Goal: Task Accomplishment & Management: Use online tool/utility

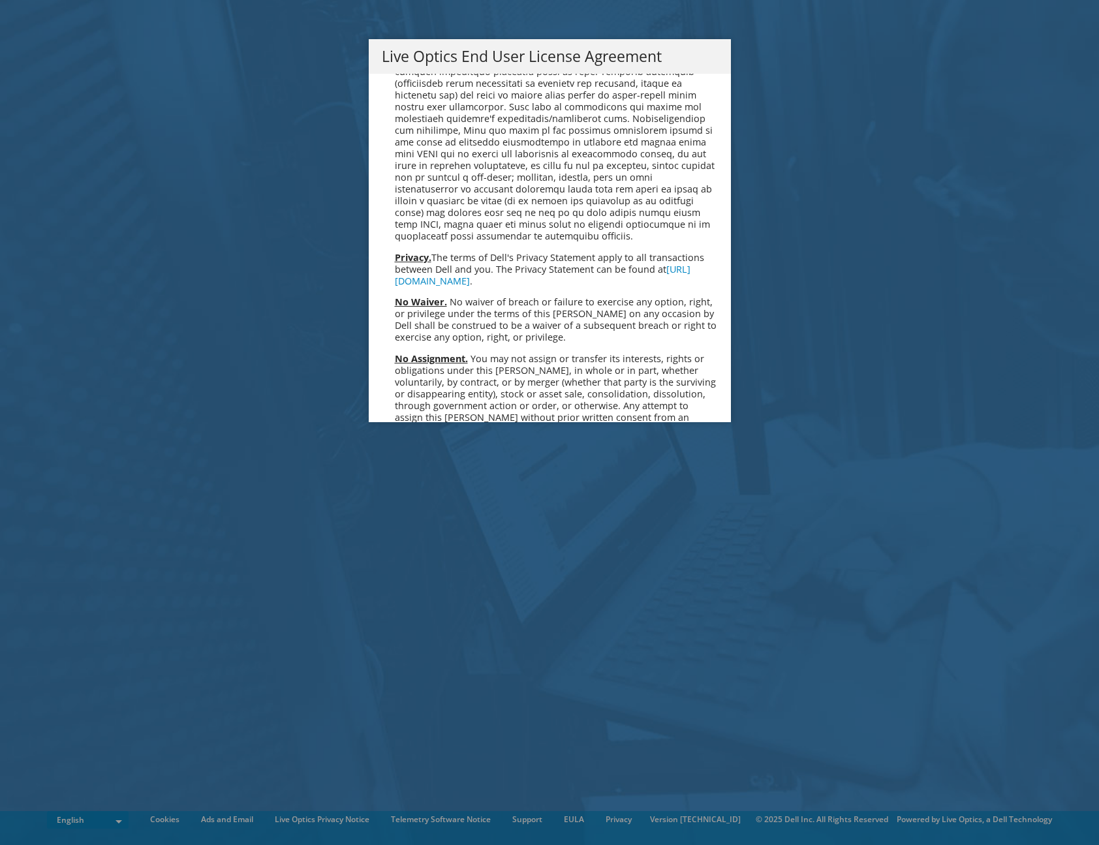
scroll to position [4934, 0]
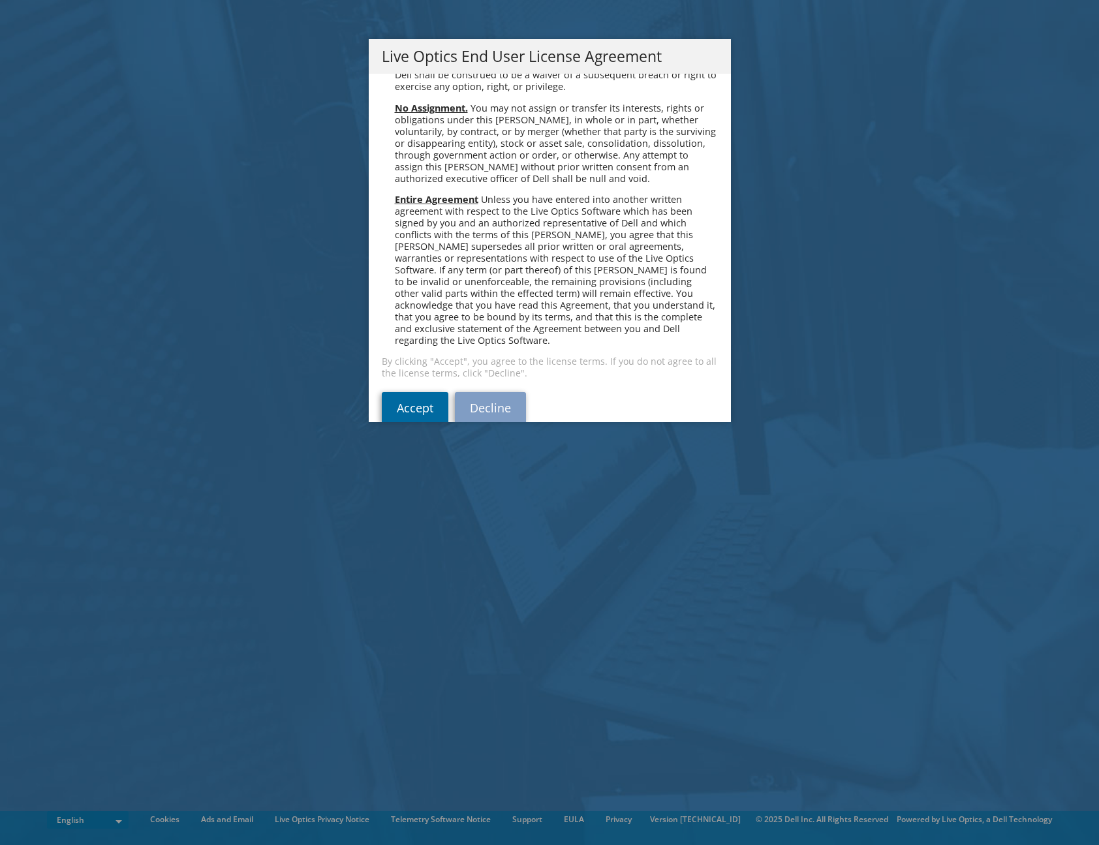
click at [406, 392] on link "Accept" at bounding box center [415, 407] width 67 height 31
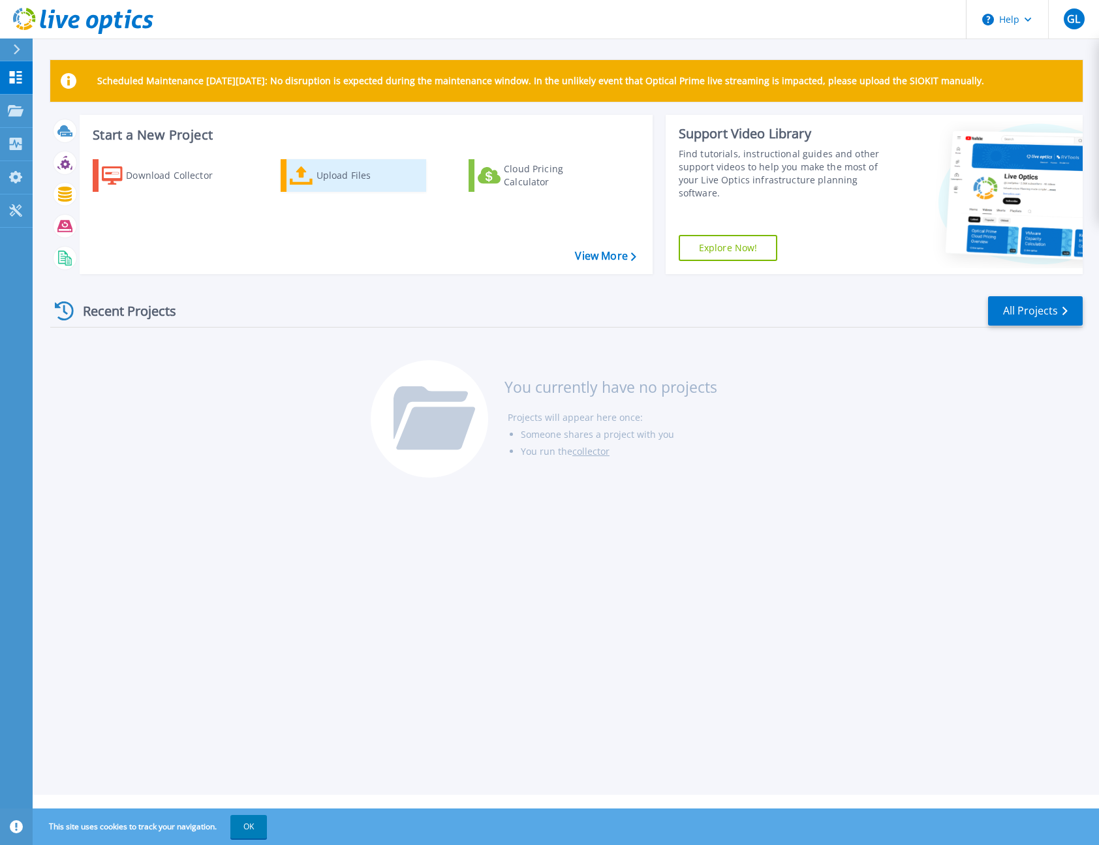
click at [302, 181] on icon at bounding box center [301, 175] width 23 height 19
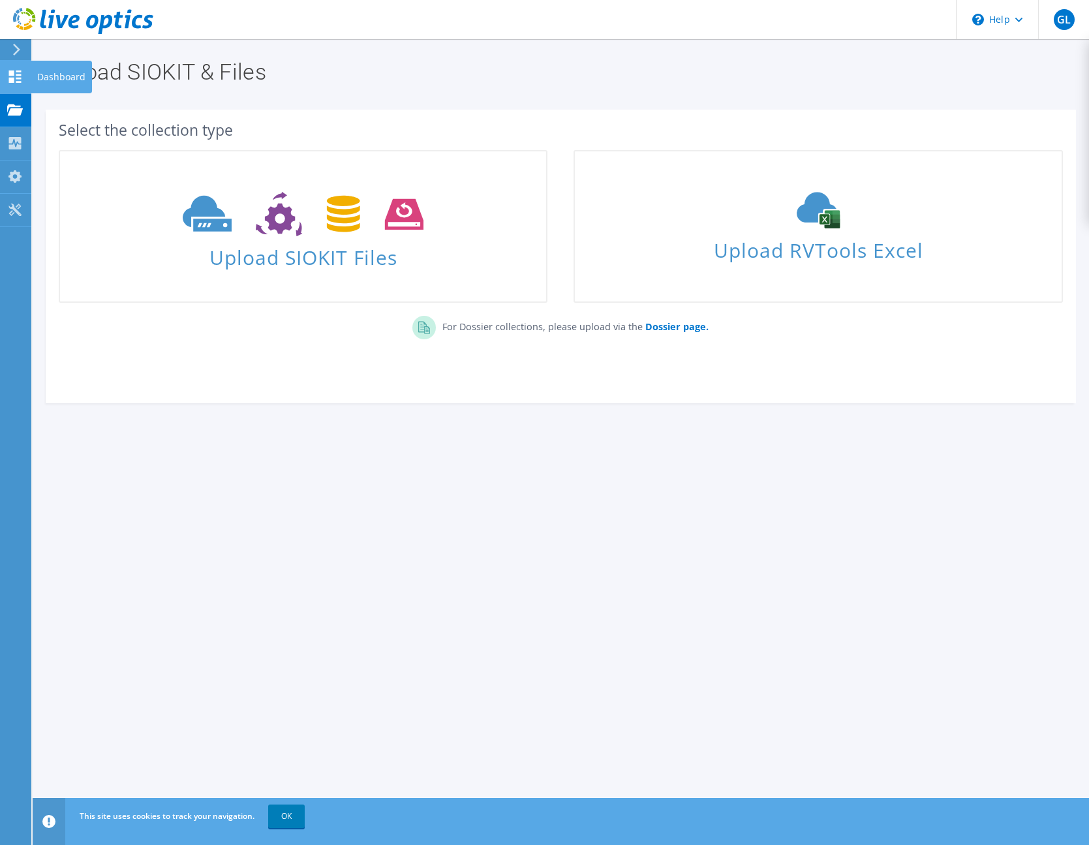
click at [55, 80] on div "Dashboard" at bounding box center [61, 77] width 61 height 33
